Goal: Information Seeking & Learning: Check status

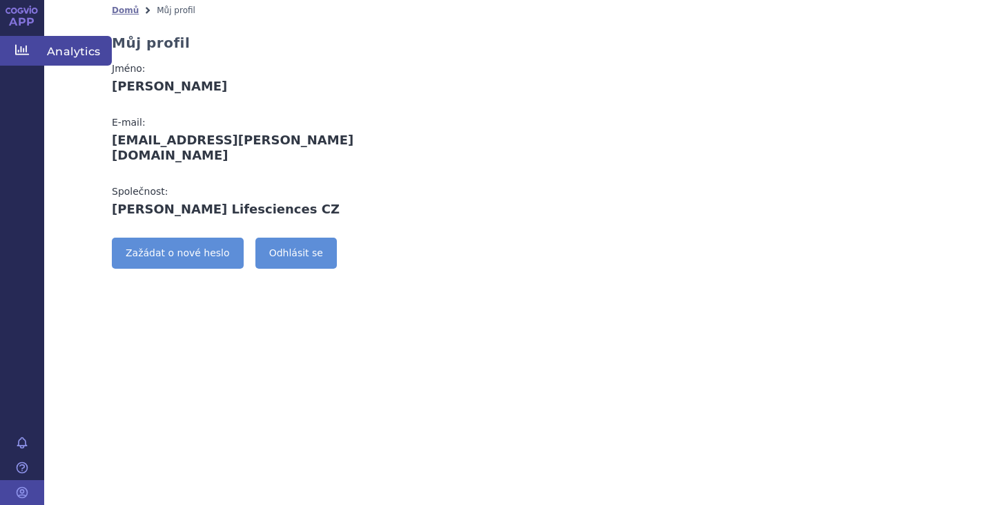
click at [19, 42] on link "Analytics" at bounding box center [22, 50] width 44 height 29
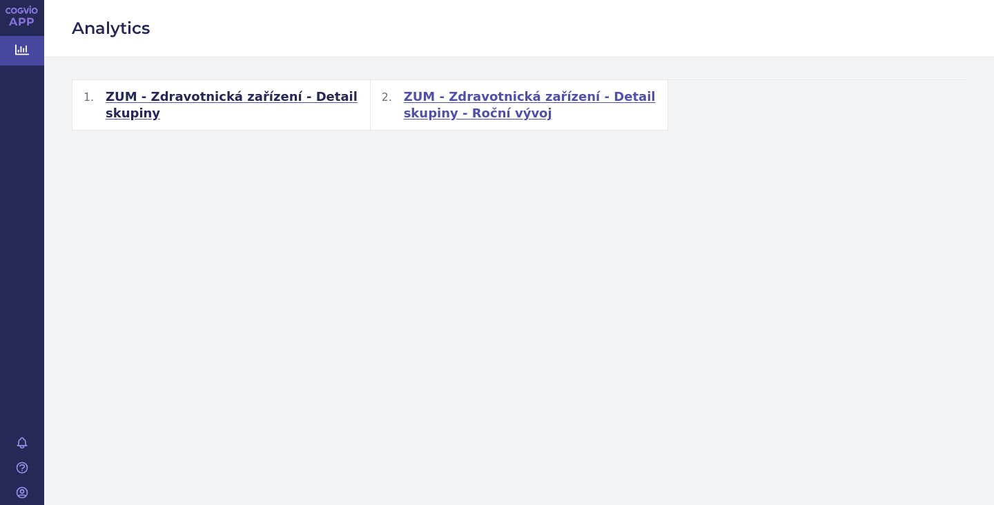
click at [463, 88] on span "ZUM - Zdravotnická zařízení - Detail skupiny - Roční vývoj" at bounding box center [530, 104] width 253 height 33
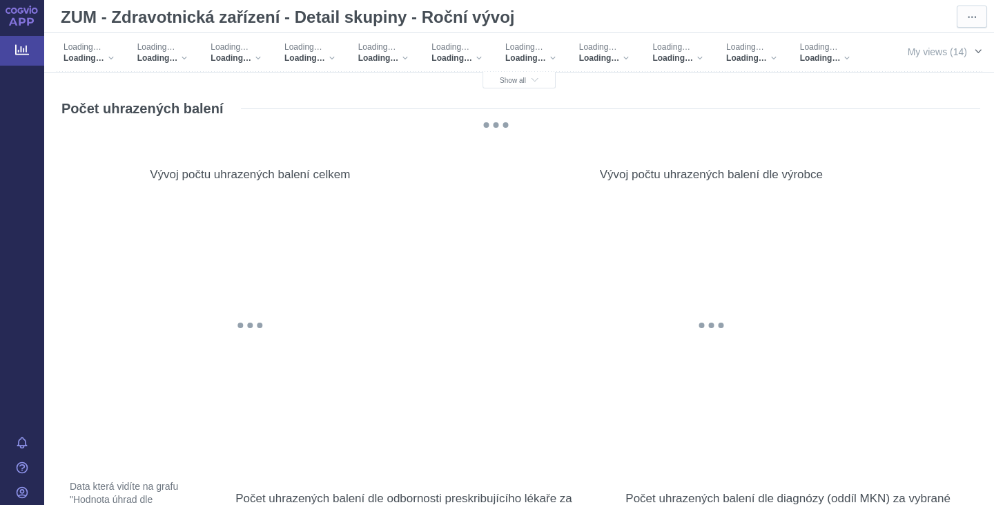
click at [952, 50] on span "My views (14)" at bounding box center [937, 51] width 59 height 15
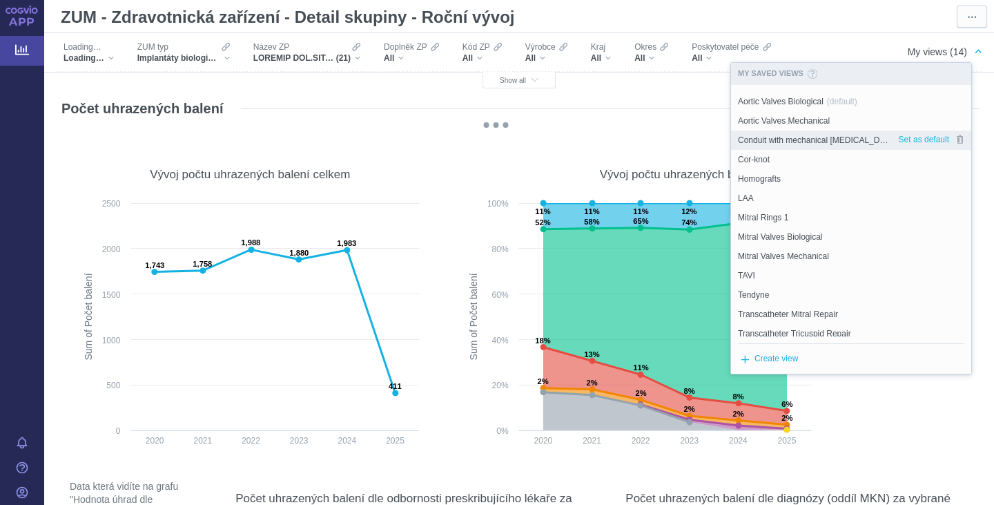
click at [834, 137] on span "Conduit with mechanical [MEDICAL_DATA]" at bounding box center [814, 140] width 153 height 12
